Goal: Transaction & Acquisition: Purchase product/service

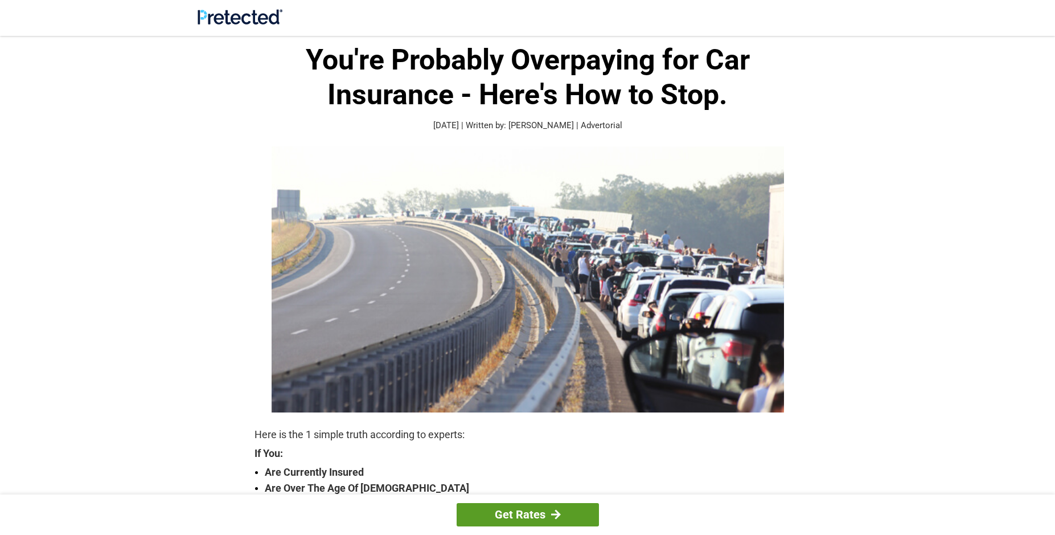
click at [534, 511] on link "Get Rates" at bounding box center [528, 514] width 142 height 23
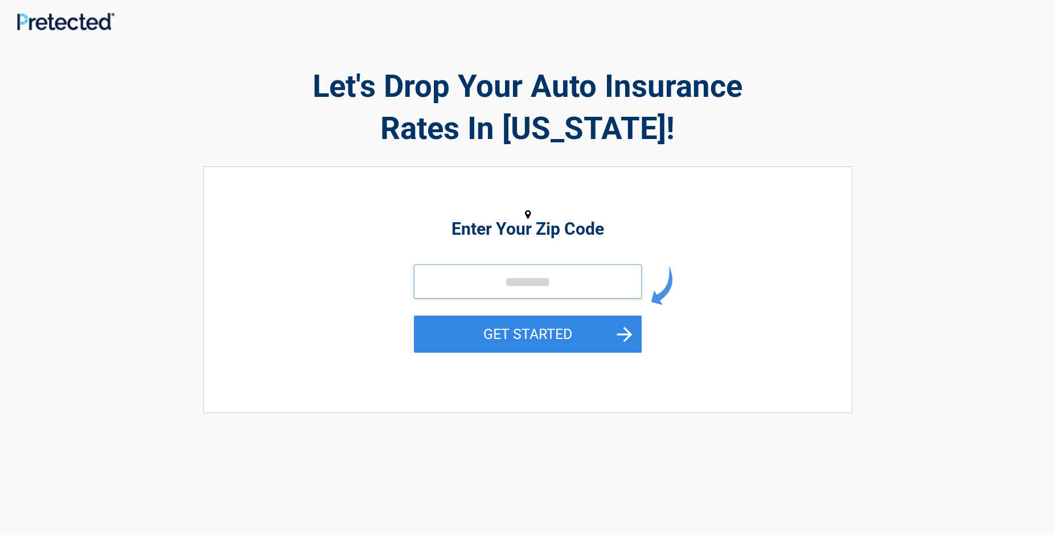
click at [526, 276] on input "tel" at bounding box center [528, 281] width 228 height 34
type input "*****"
click at [625, 334] on button "GET STARTED" at bounding box center [528, 333] width 228 height 37
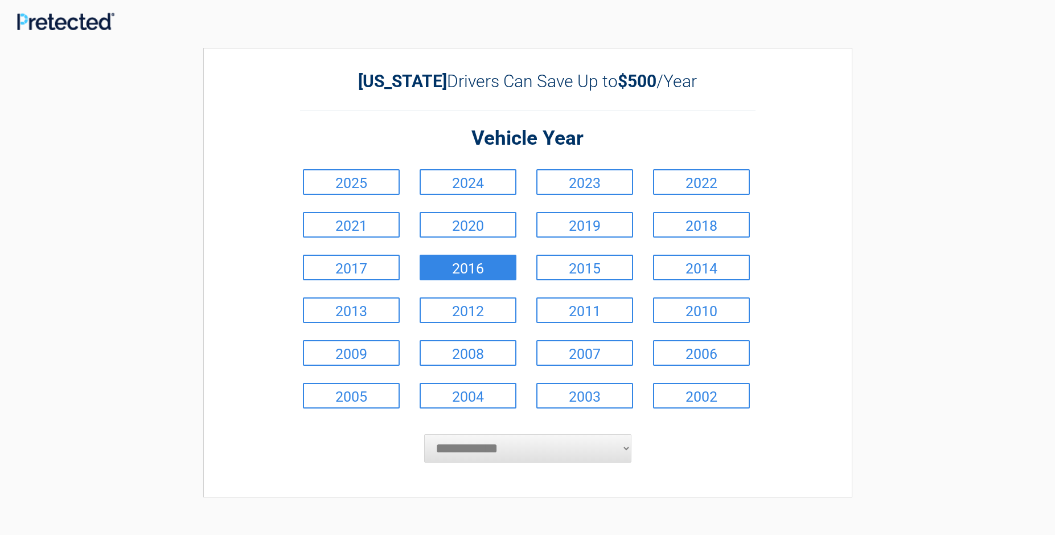
click at [473, 266] on link "2016" at bounding box center [468, 267] width 97 height 26
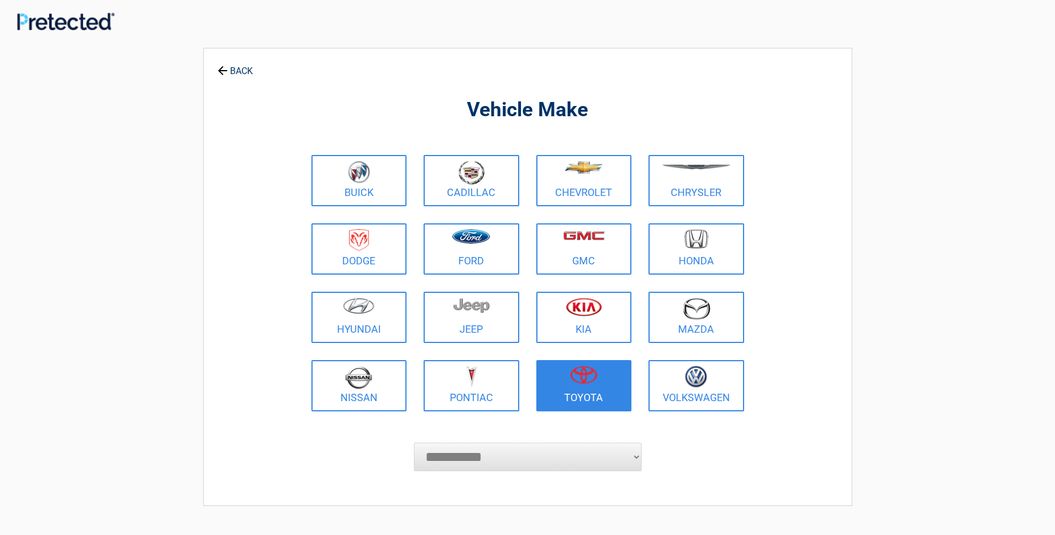
click at [584, 376] on img at bounding box center [583, 375] width 27 height 18
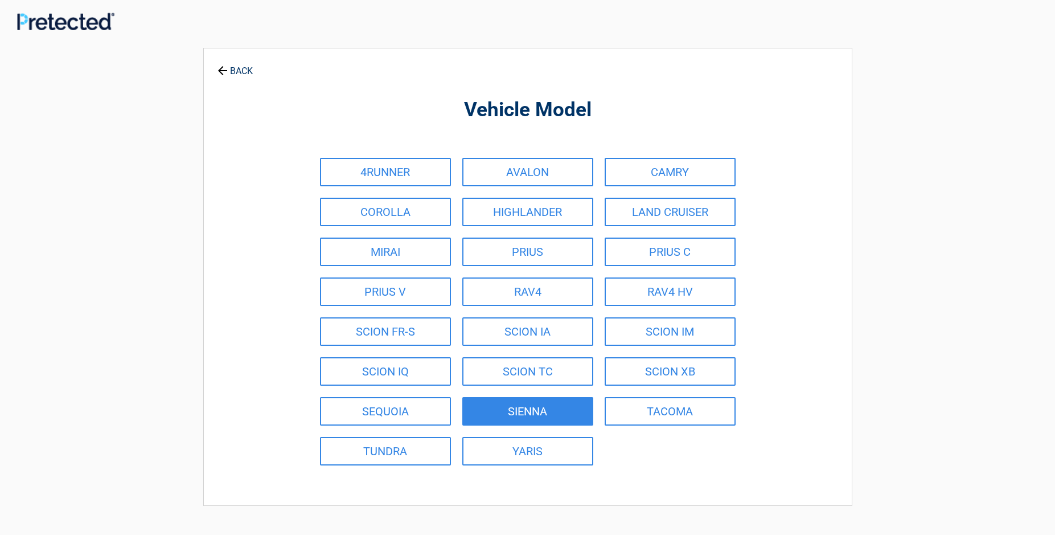
click at [518, 406] on link "SIENNA" at bounding box center [527, 411] width 131 height 28
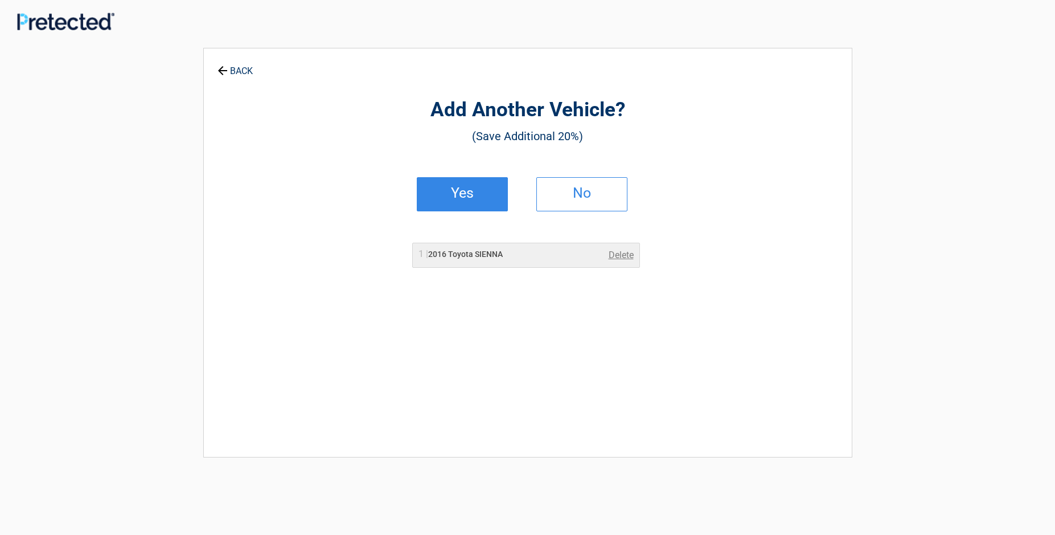
click at [467, 191] on h2 "Yes" at bounding box center [462, 193] width 67 height 8
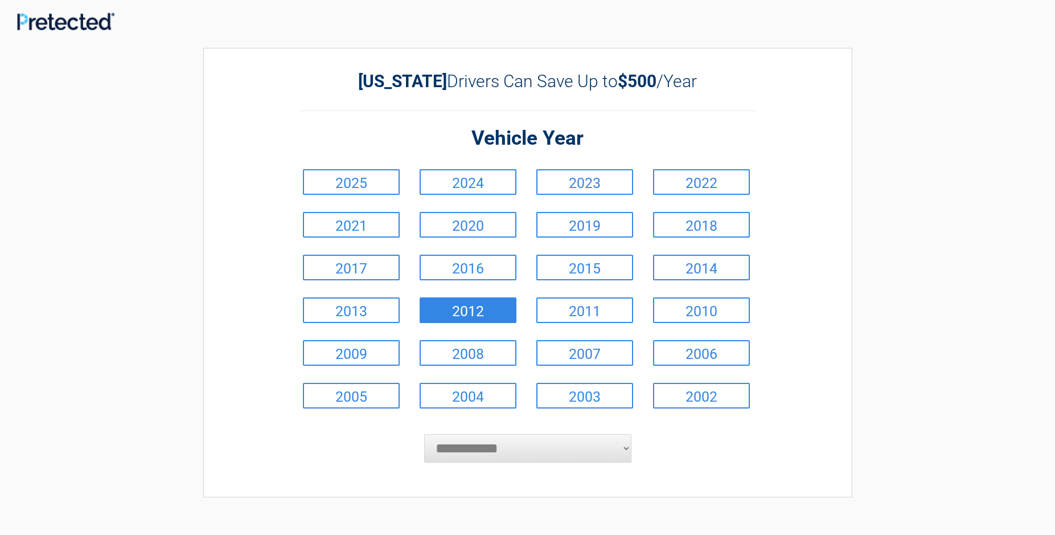
click at [468, 313] on link "2012" at bounding box center [468, 310] width 97 height 26
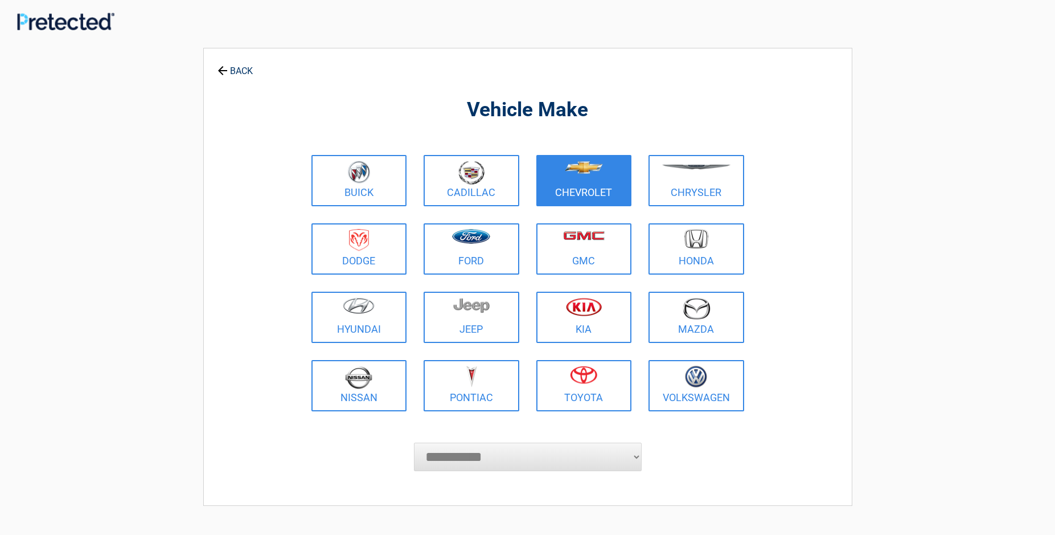
click at [582, 165] on img at bounding box center [584, 167] width 38 height 13
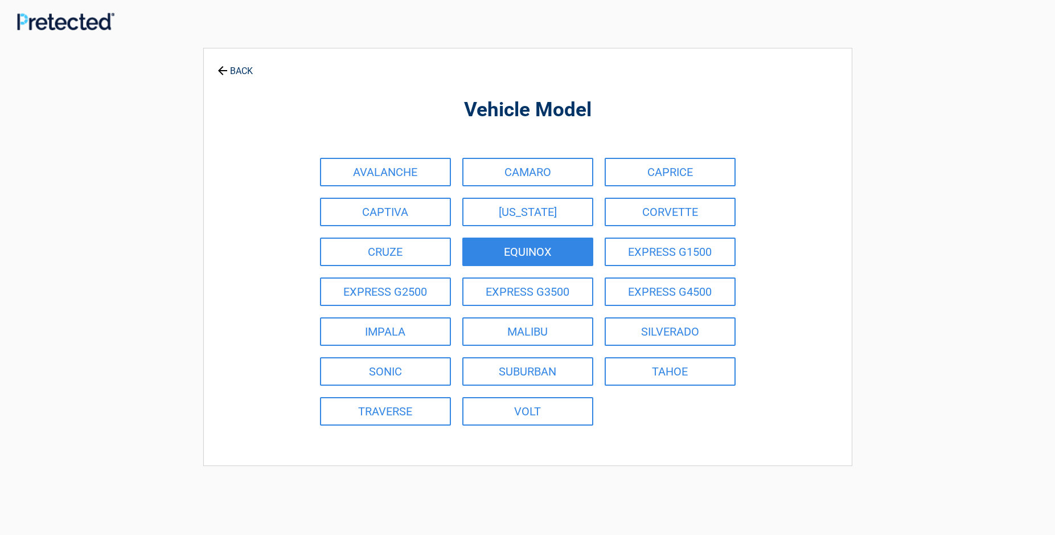
click at [536, 249] on link "EQUINOX" at bounding box center [527, 251] width 131 height 28
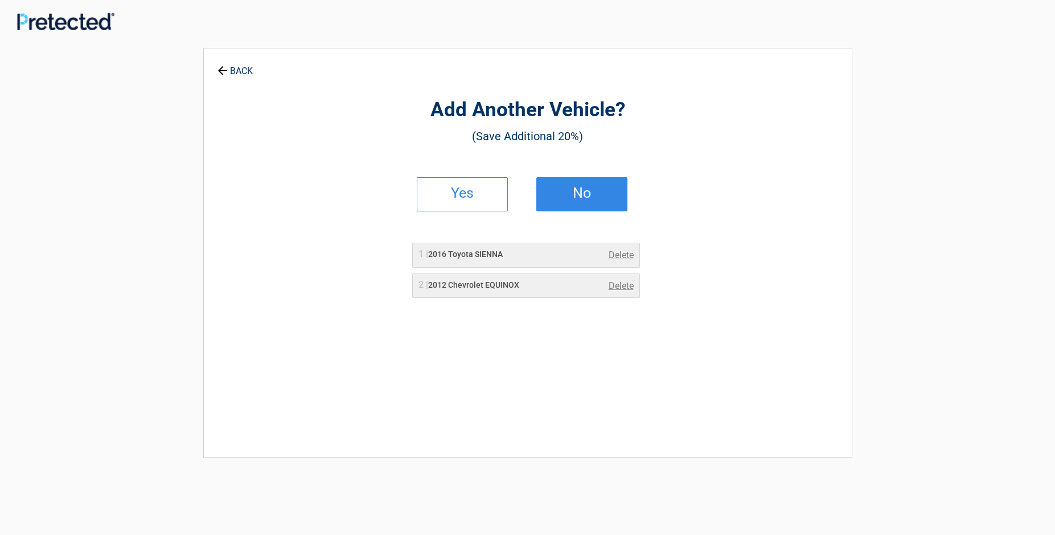
click at [586, 189] on h2 "No" at bounding box center [581, 193] width 67 height 8
